Goal: Find specific fact

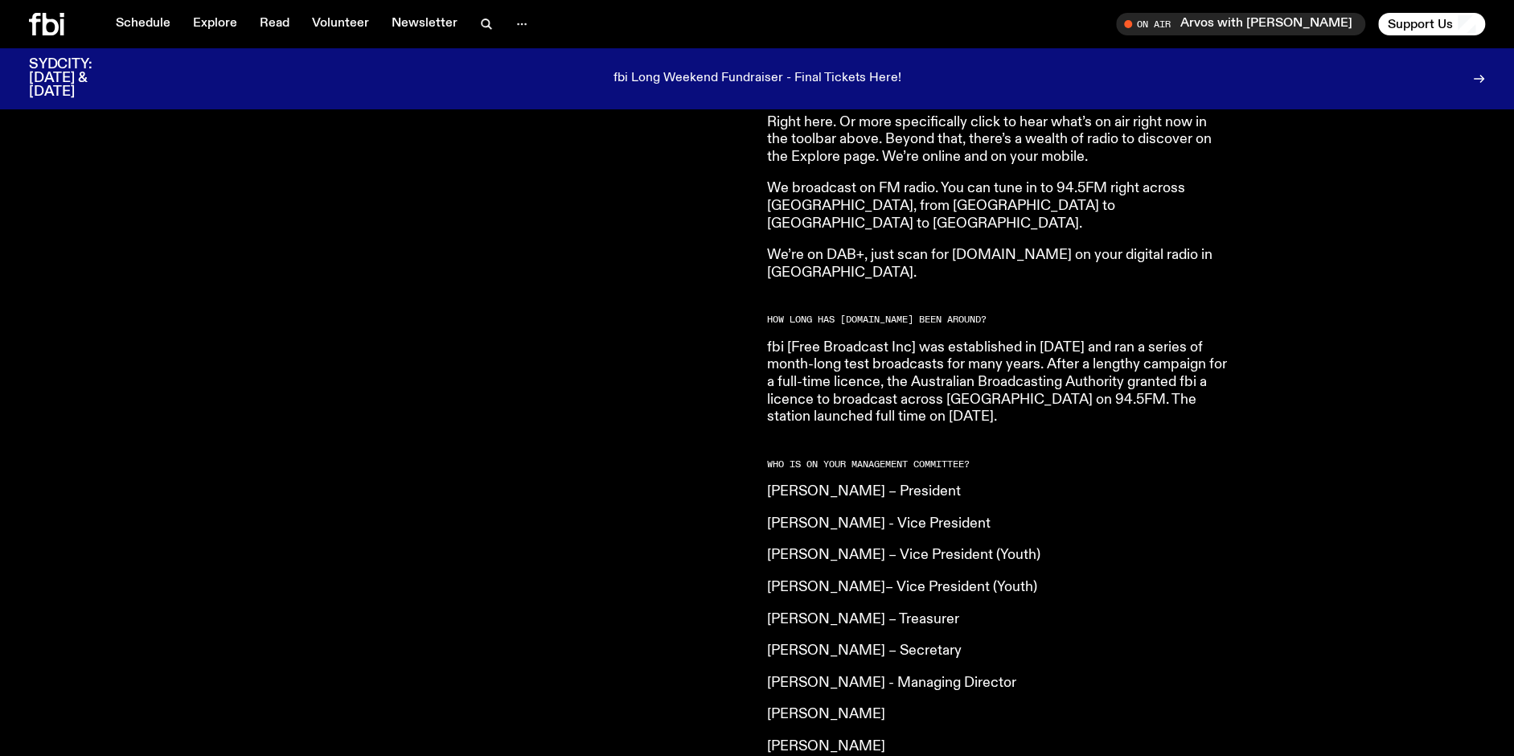
scroll to position [963, 0]
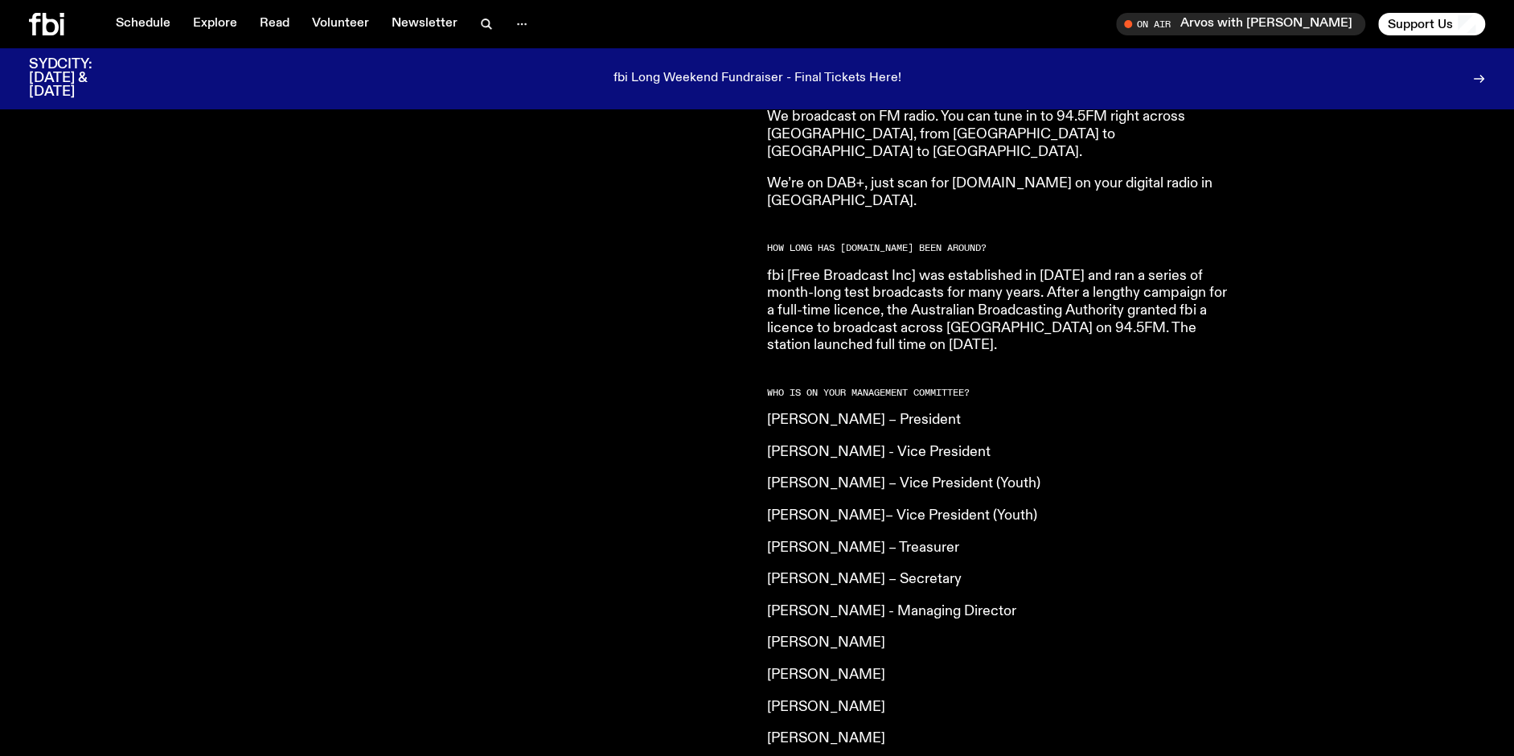
click at [667, 519] on div "[DOMAIN_NAME] is an independent, not for profit community radio station. We are…" at bounding box center [388, 330] width 719 height 1237
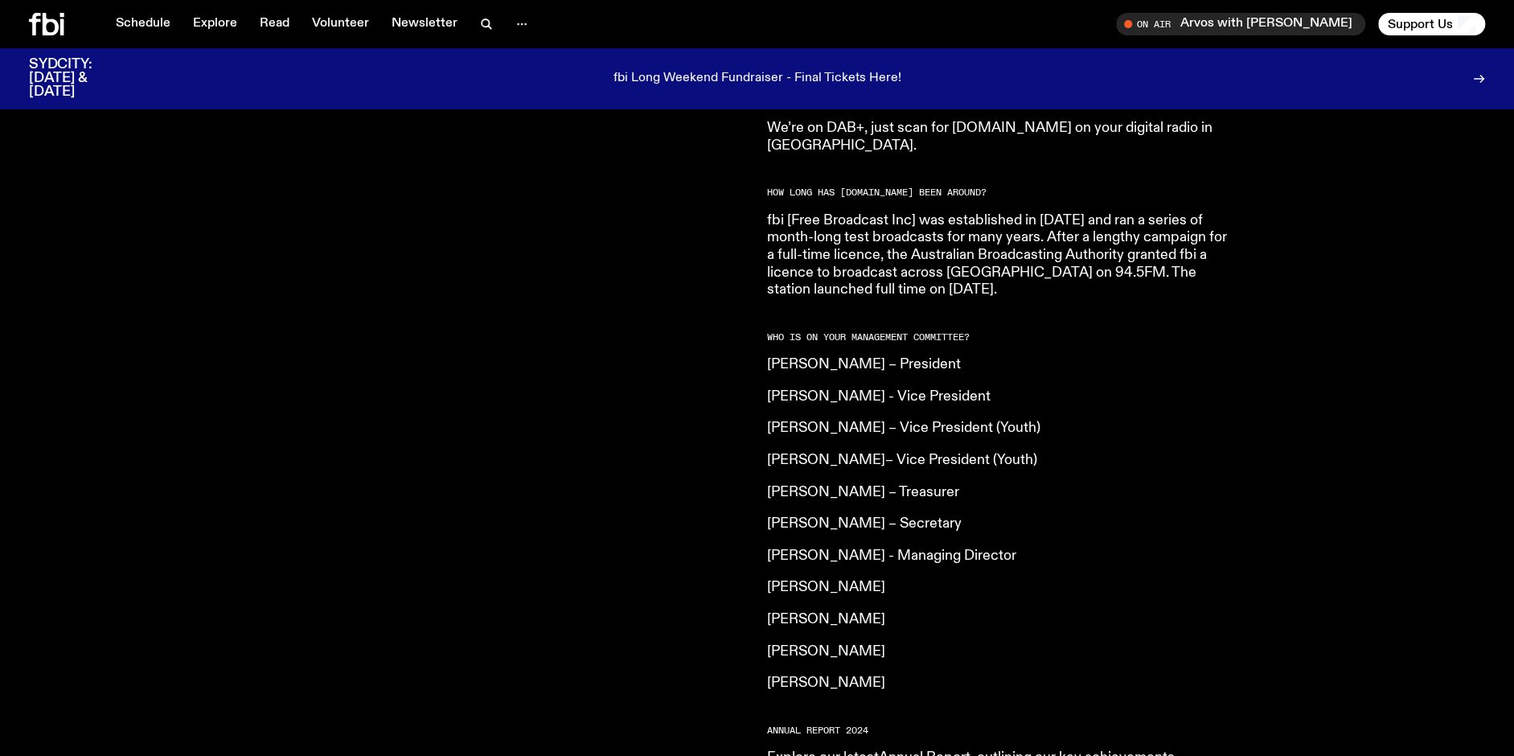
scroll to position [1044, 0]
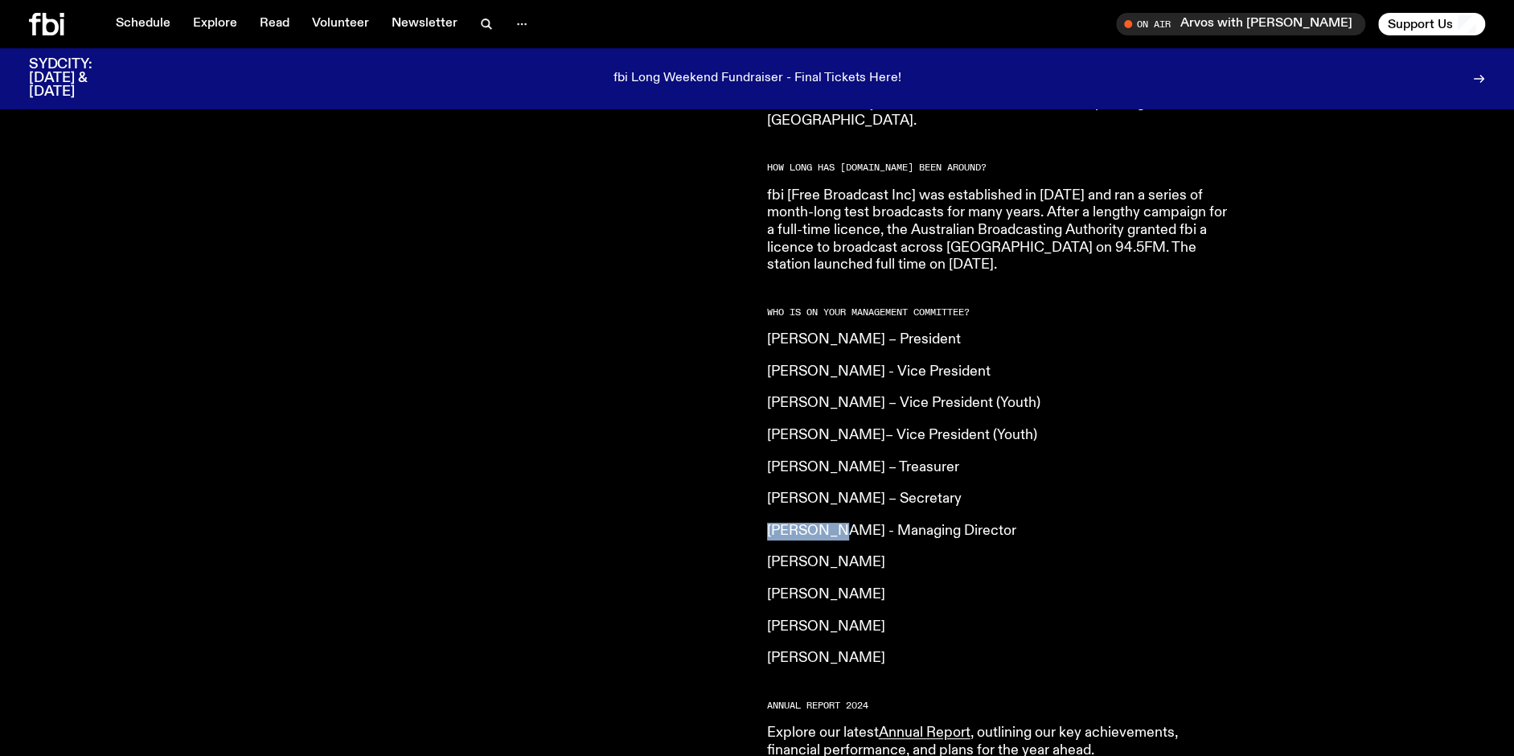
drag, startPoint x: 764, startPoint y: 493, endPoint x: 833, endPoint y: 490, distance: 69.2
click at [833, 490] on div "[DOMAIN_NAME] is an independent, not for profit community radio station. We are…" at bounding box center [757, 272] width 1514 height 1320
drag, startPoint x: 833, startPoint y: 490, endPoint x: 811, endPoint y: 495, distance: 23.0
copy p "[PERSON_NAME]"
click at [769, 650] on p "[PERSON_NAME]" at bounding box center [998, 659] width 463 height 18
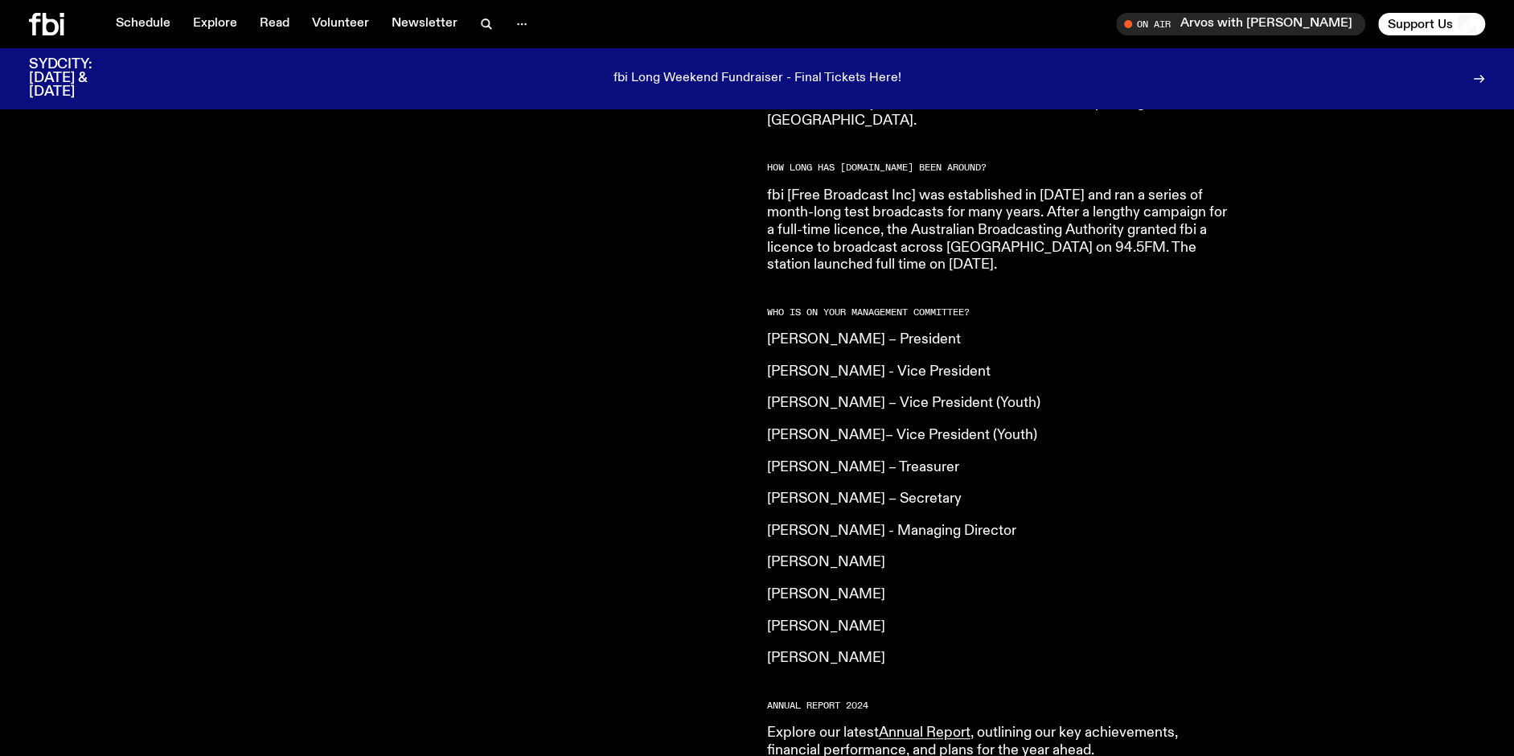
click at [769, 650] on p "[PERSON_NAME]" at bounding box center [998, 659] width 463 height 18
drag, startPoint x: 767, startPoint y: 622, endPoint x: 864, endPoint y: 622, distance: 97.3
click at [864, 650] on p "[PERSON_NAME]" at bounding box center [998, 659] width 463 height 18
copy article "[PERSON_NAME]"
click at [442, 484] on div "[DOMAIN_NAME] is an independent, not for profit community radio station. We are…" at bounding box center [388, 250] width 719 height 1237
